Goal: Book appointment/travel/reservation

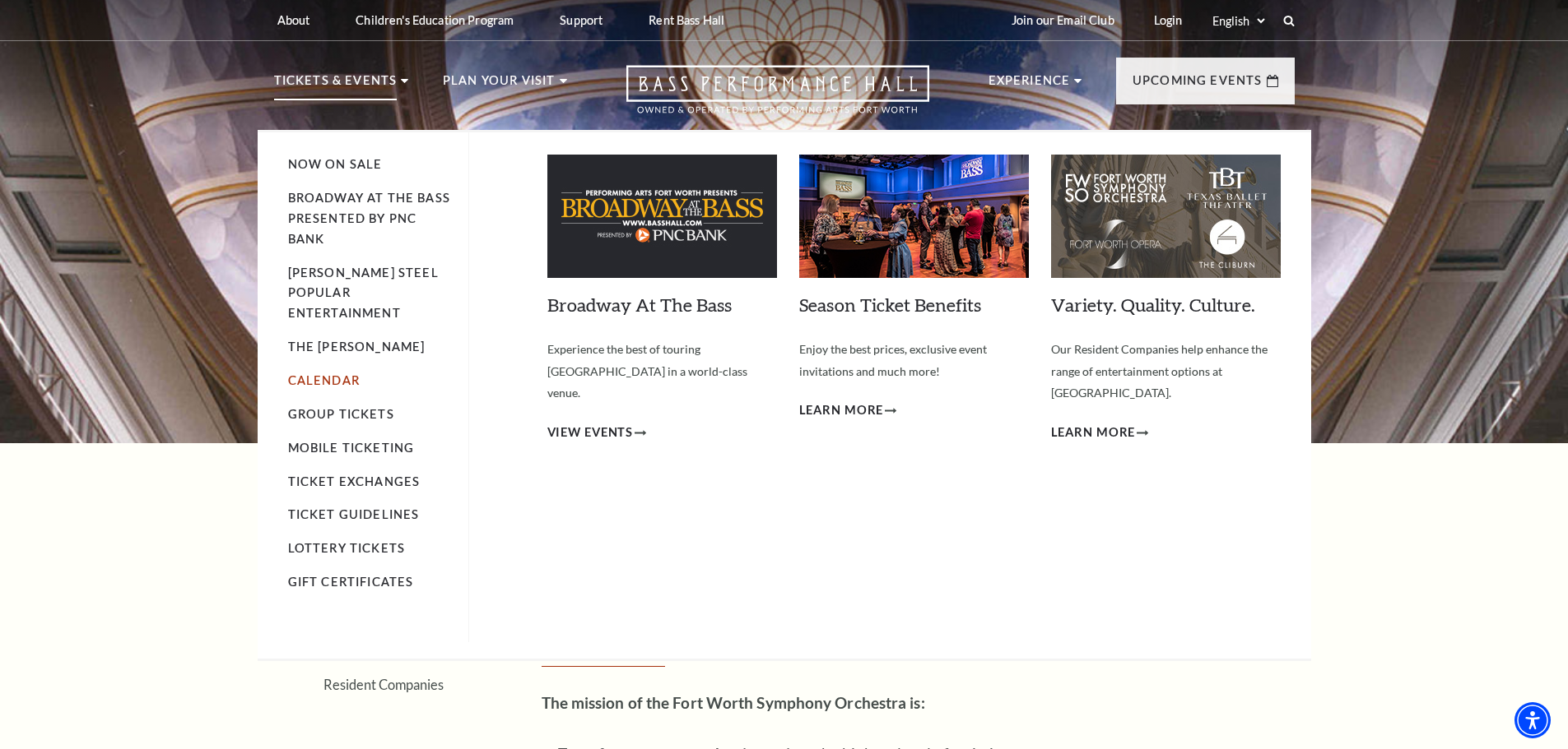
click at [307, 374] on link "Calendar" at bounding box center [324, 380] width 72 height 14
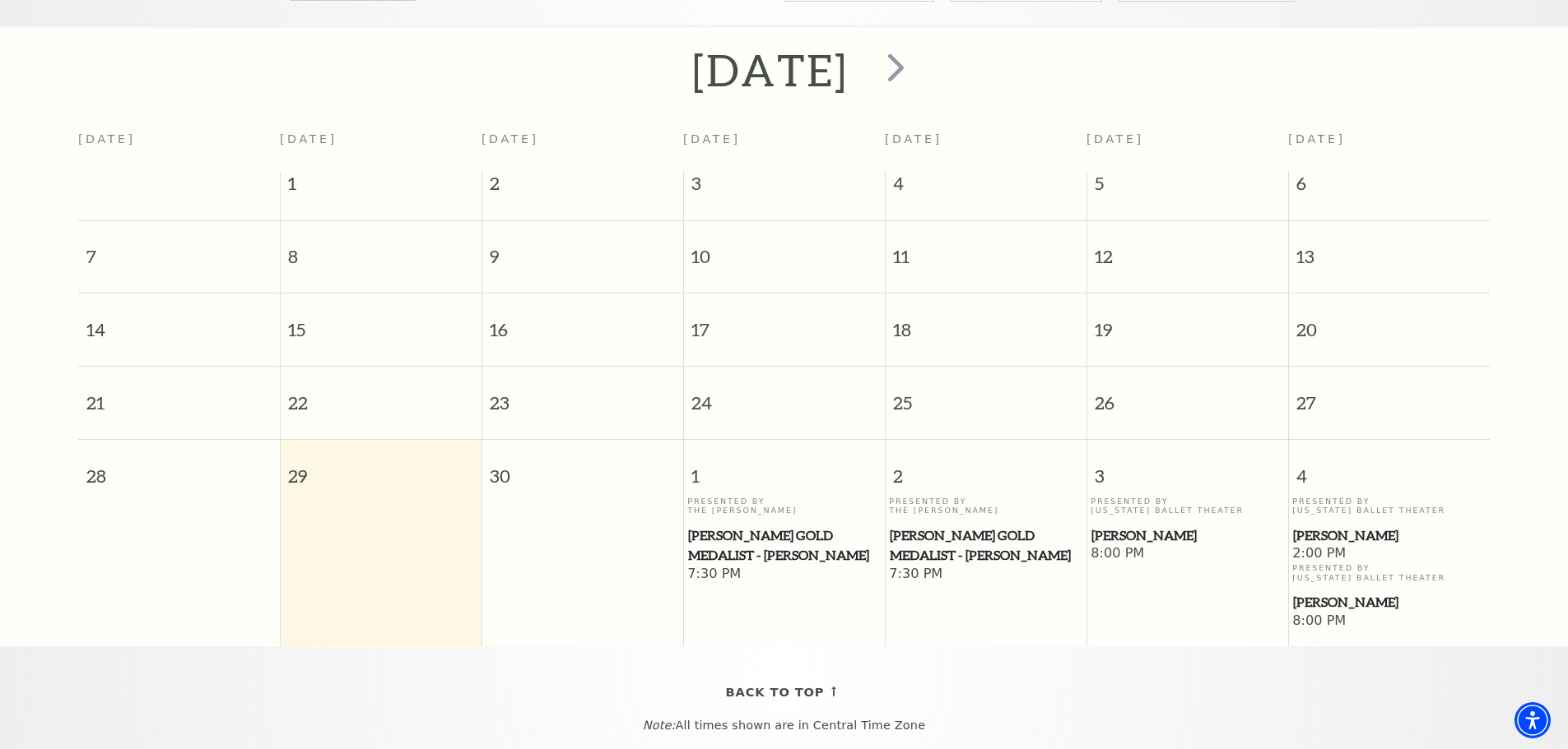
scroll to position [392, 0]
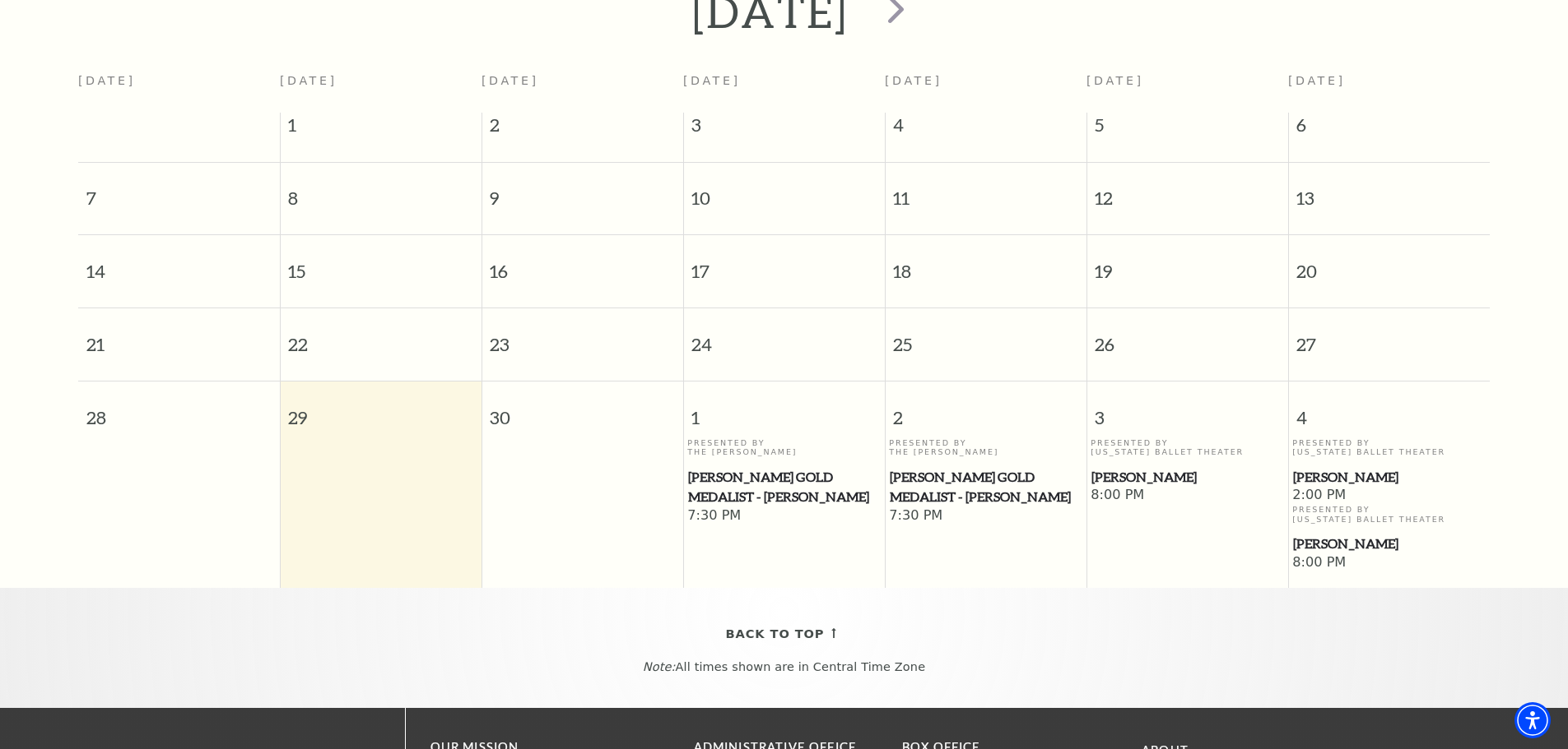
click at [782, 468] on span "[PERSON_NAME] Gold Medalist - [PERSON_NAME]" at bounding box center [784, 488] width 192 height 41
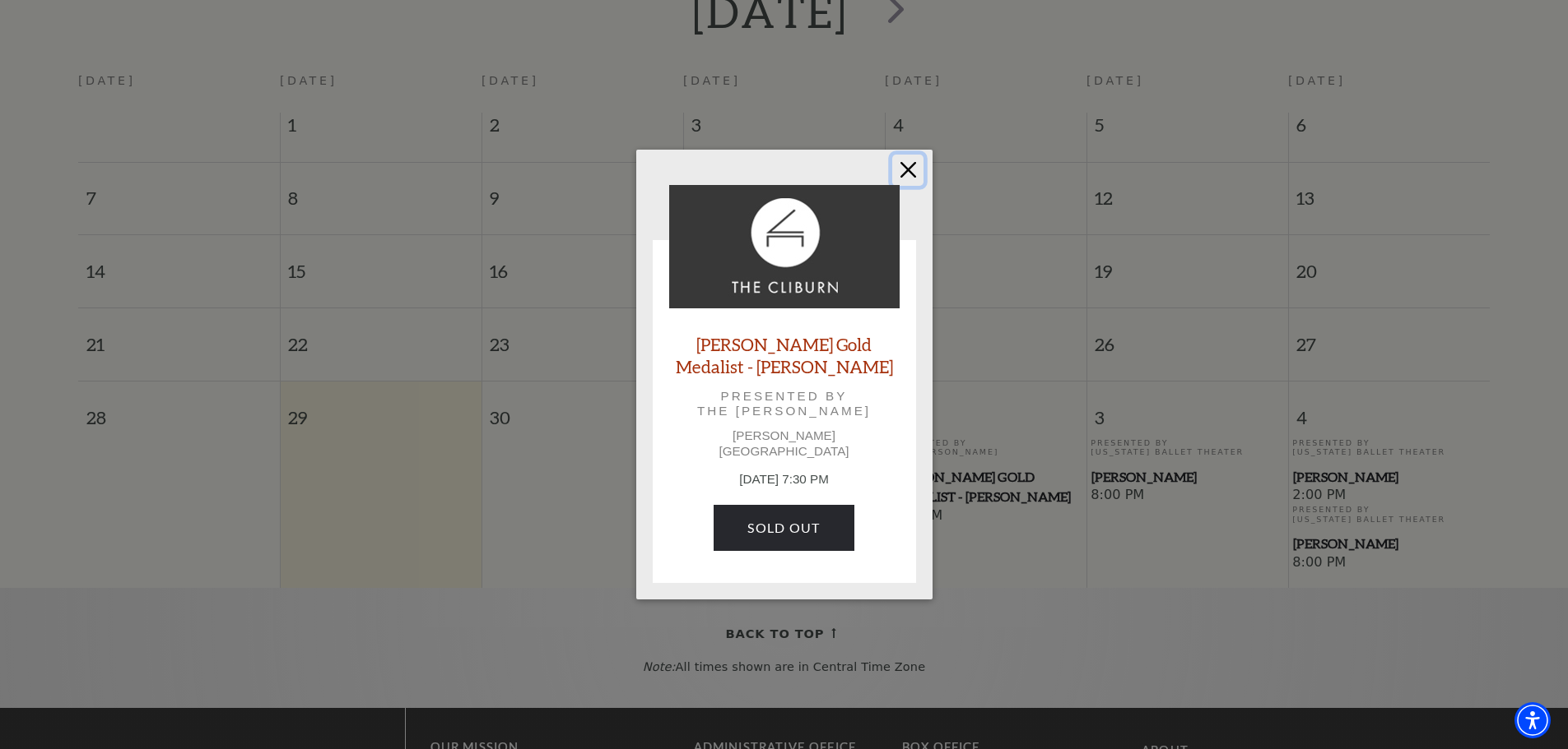
click at [909, 176] on button "Close" at bounding box center [908, 171] width 31 height 31
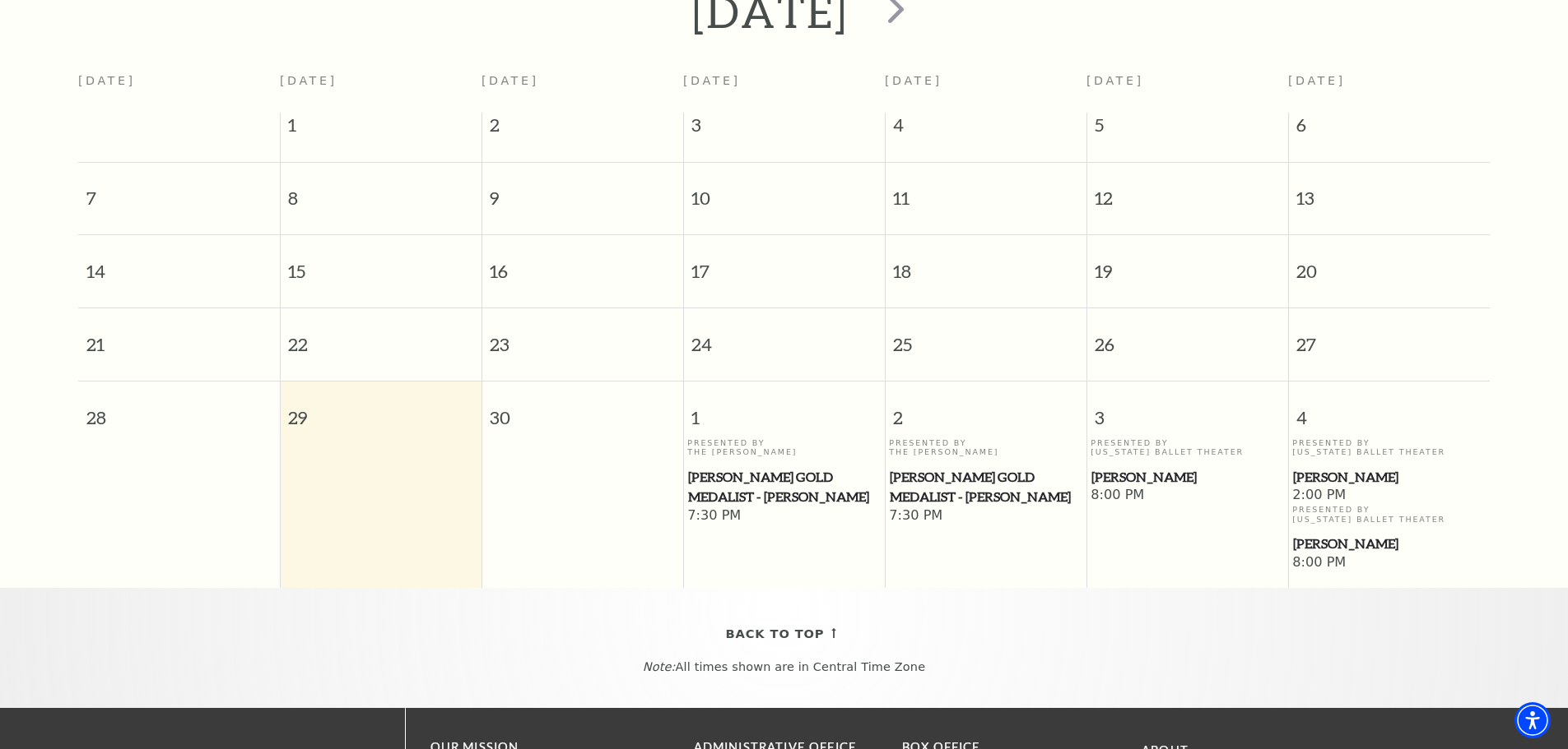
click at [956, 469] on span "[PERSON_NAME] Gold Medalist - [PERSON_NAME]" at bounding box center [986, 488] width 192 height 41
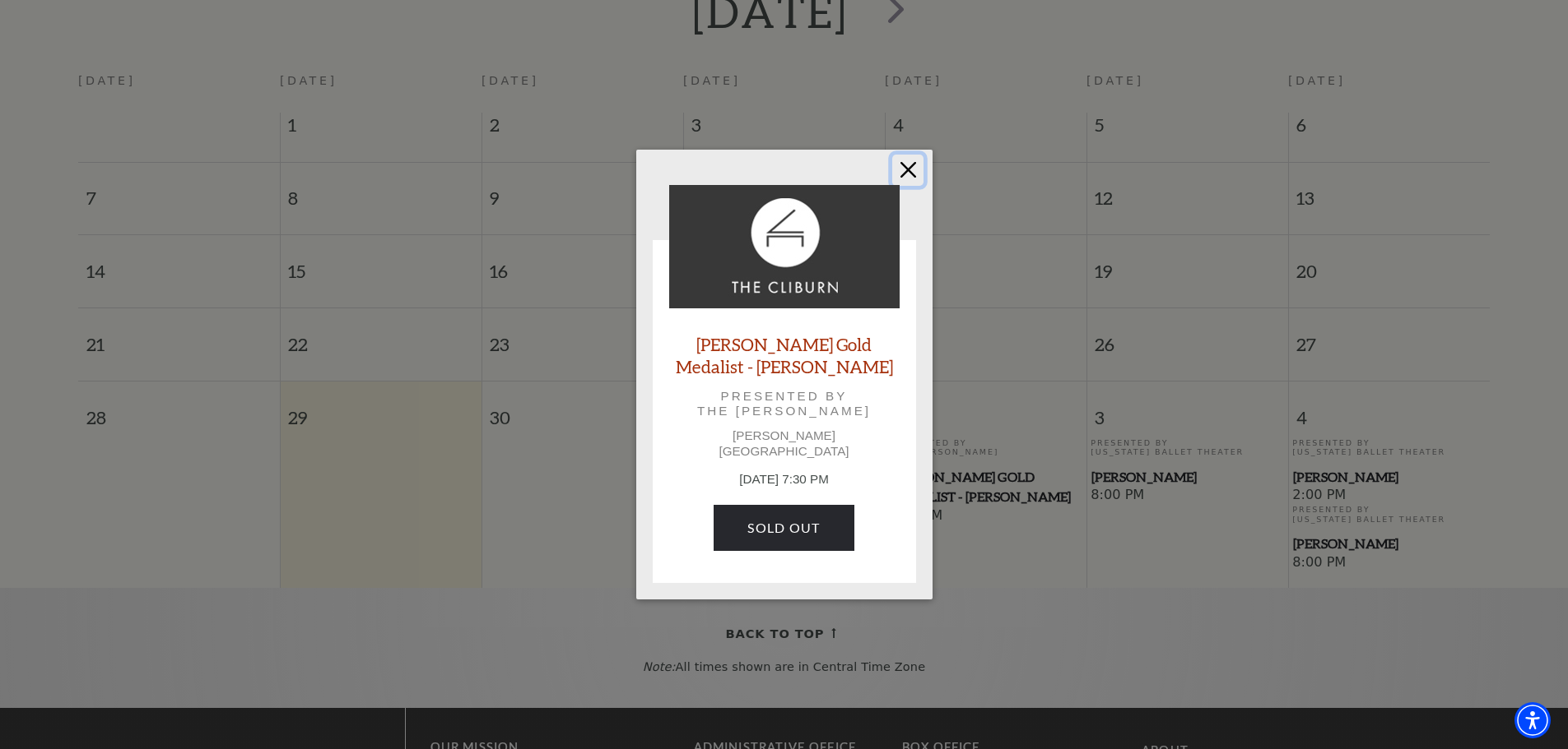
click at [902, 171] on button "Close" at bounding box center [908, 171] width 31 height 31
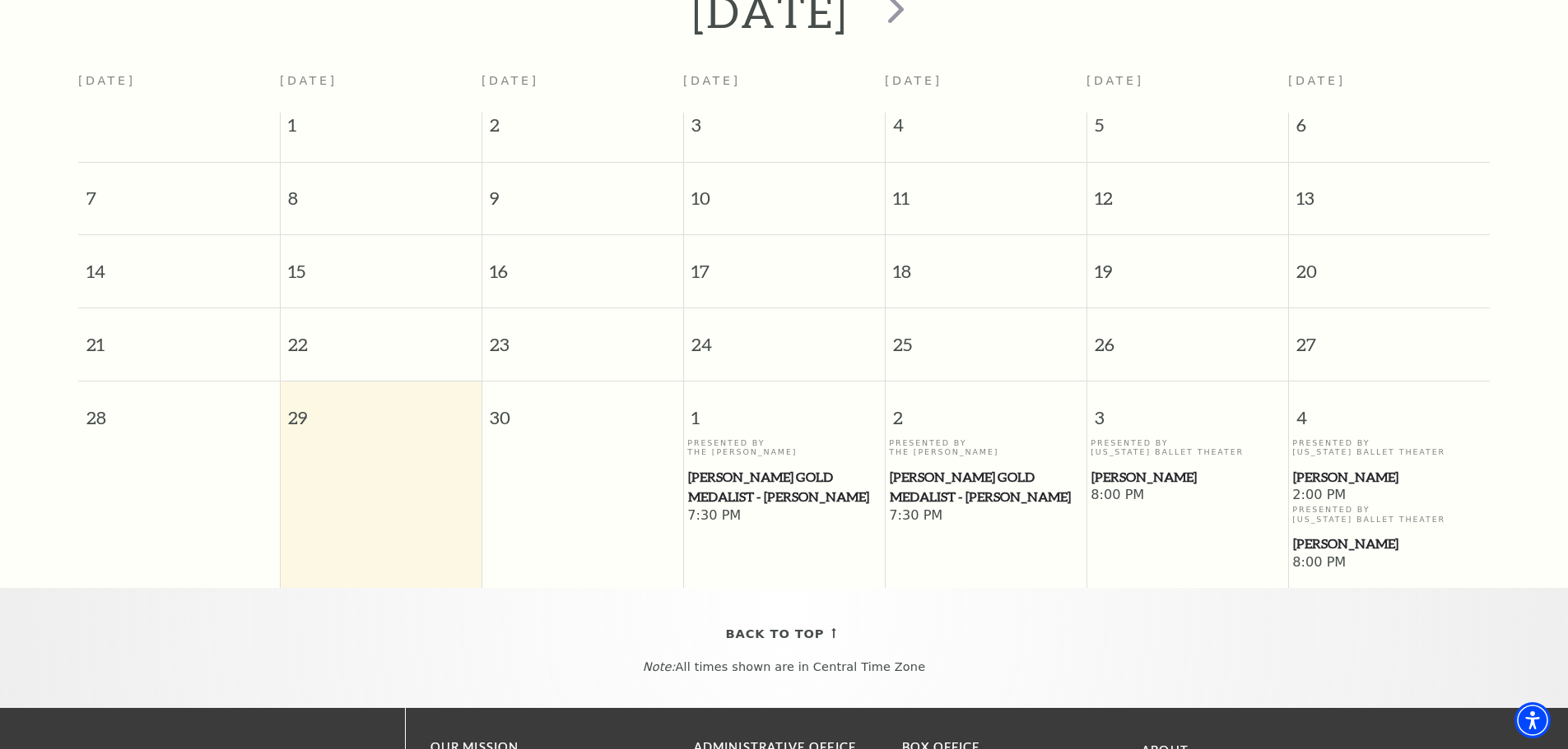
click at [963, 469] on span "Cliburn Gold Medalist - Aristo Sham" at bounding box center [986, 488] width 192 height 41
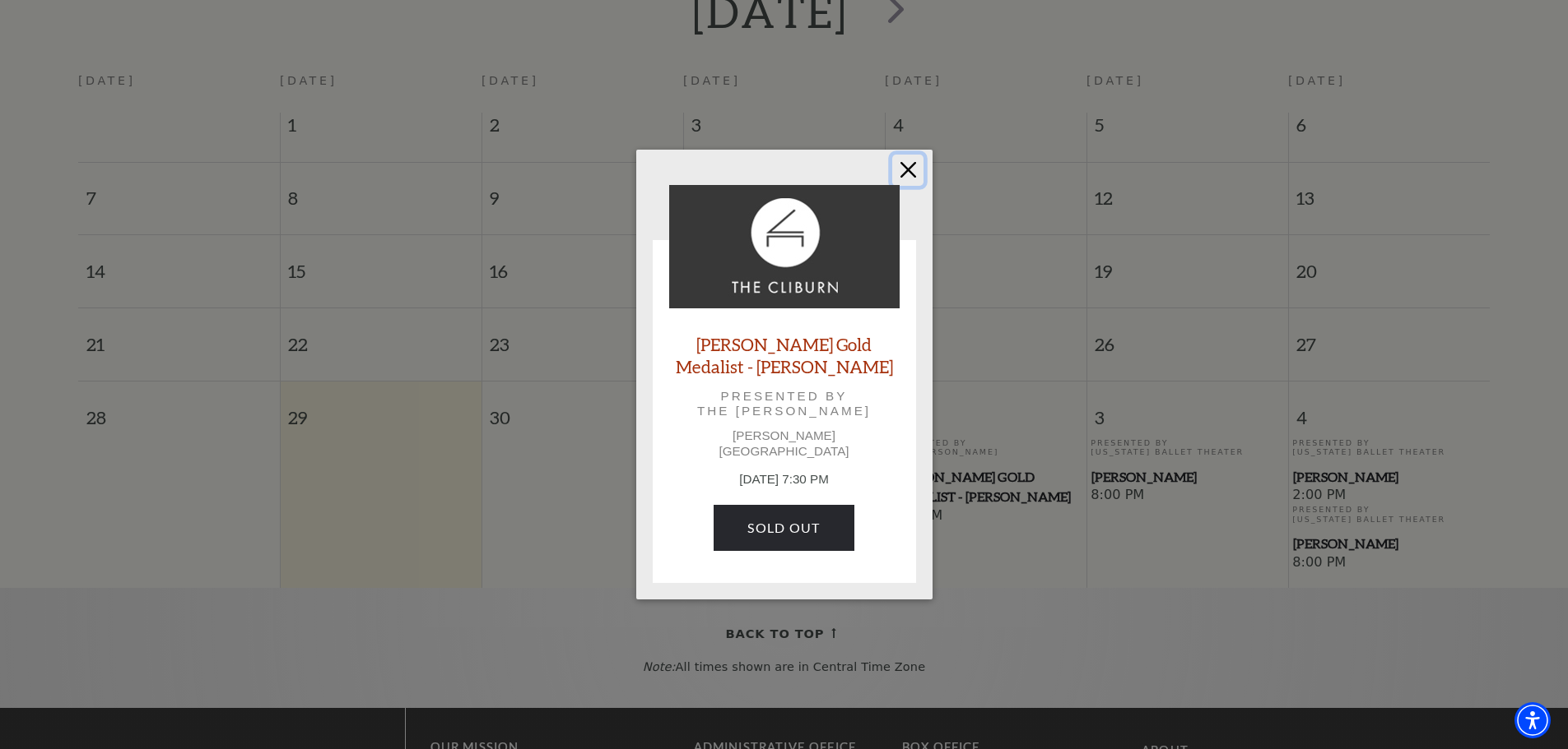
click at [907, 179] on button "Close" at bounding box center [908, 171] width 31 height 31
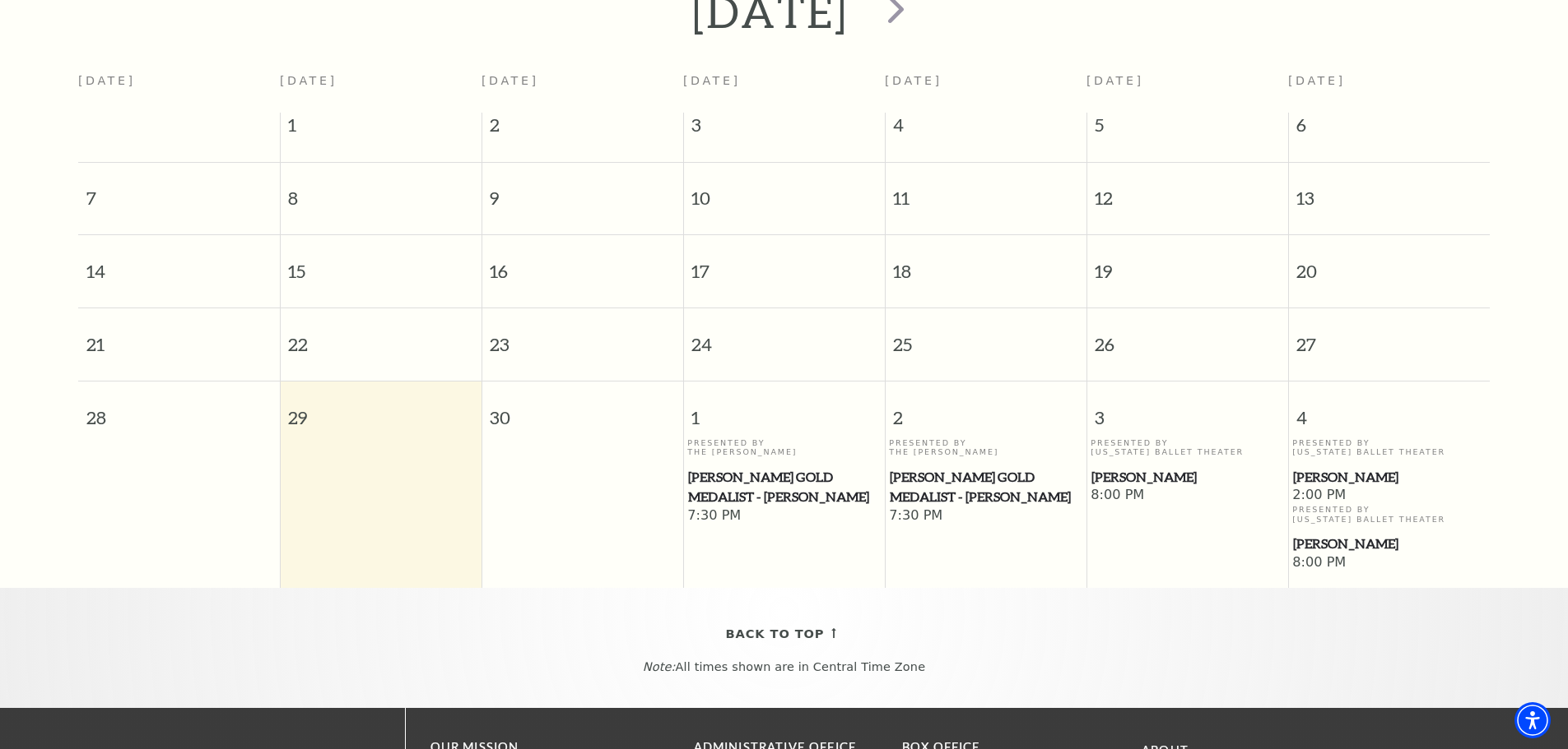
scroll to position [310, 0]
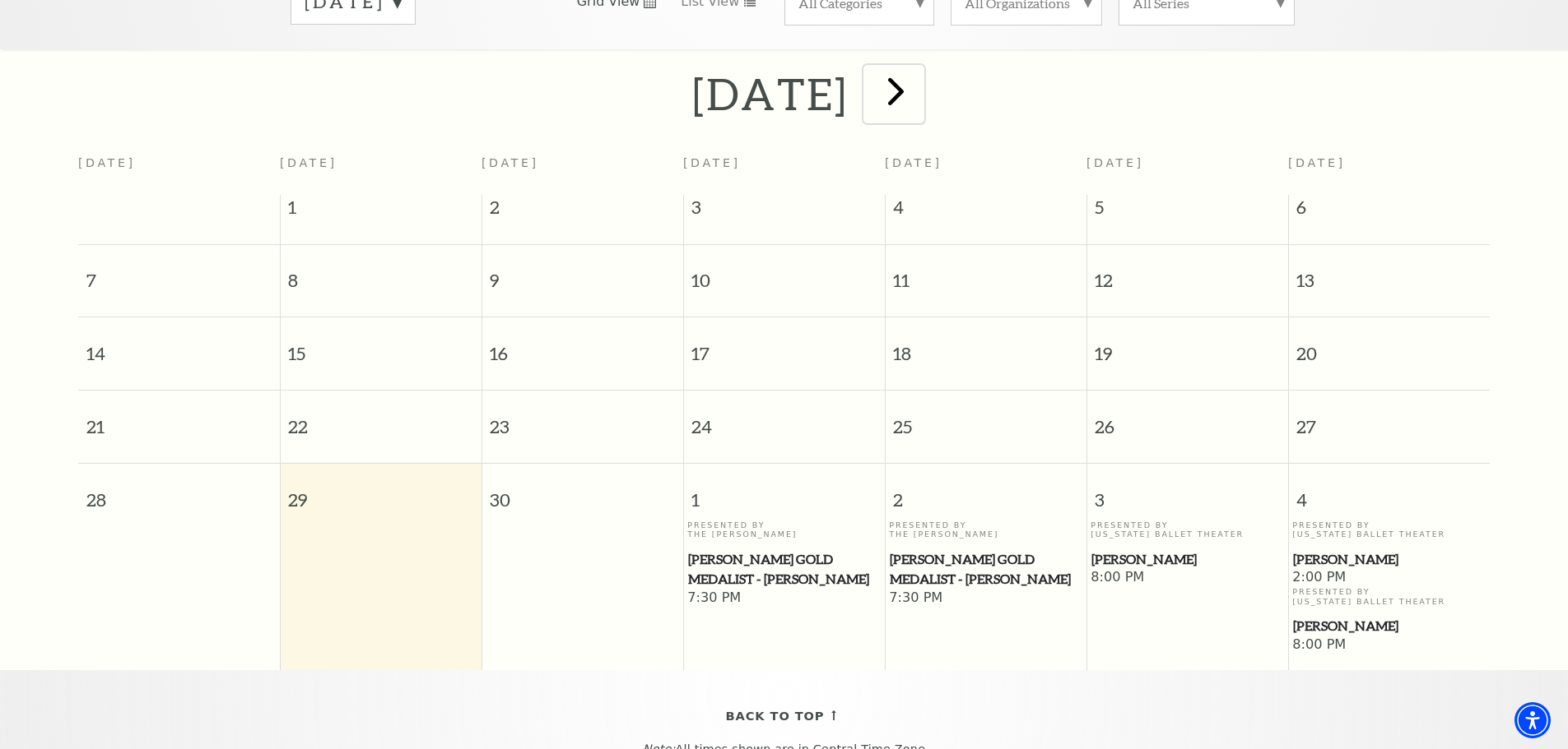
click at [919, 75] on span "next" at bounding box center [895, 90] width 47 height 47
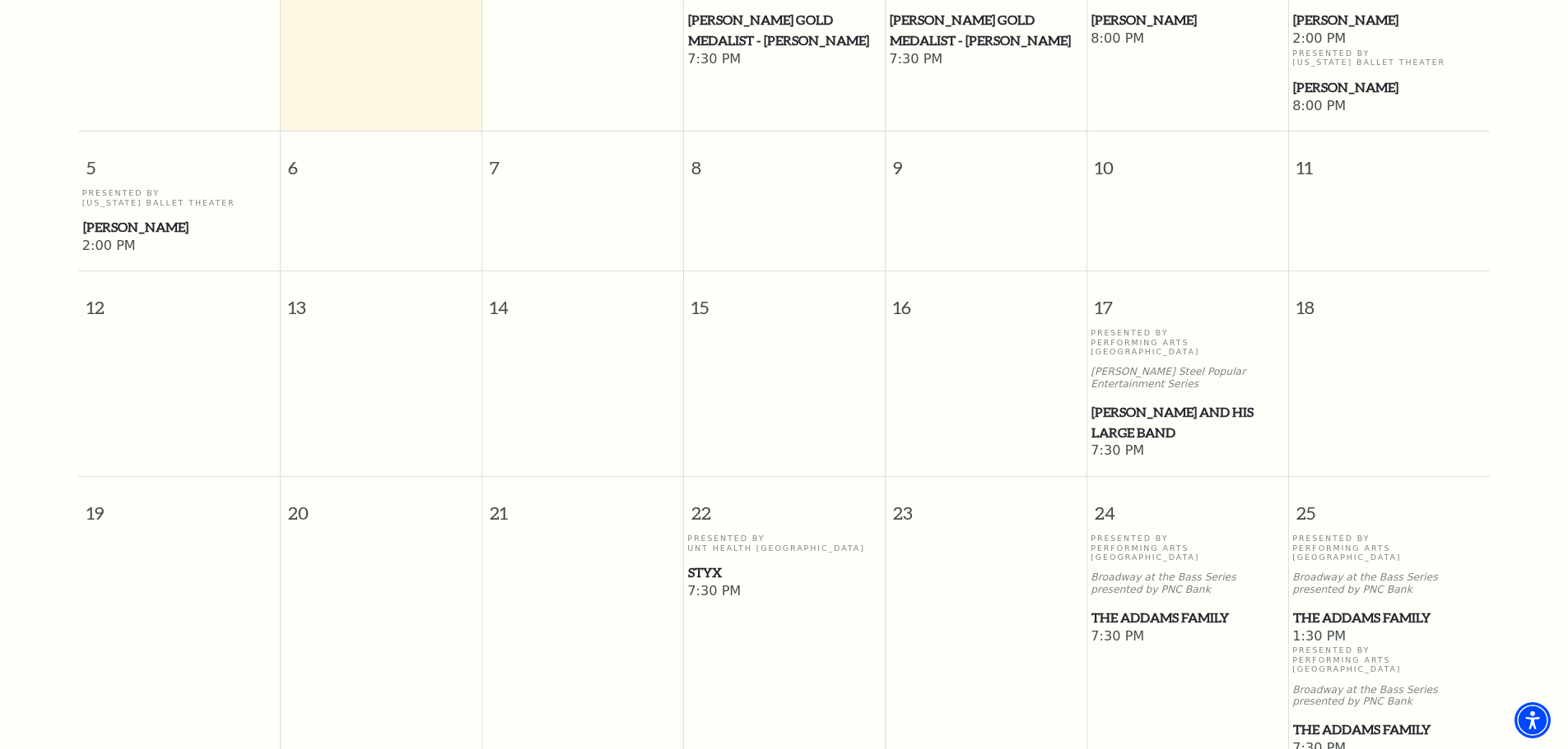
scroll to position [475, 0]
